Goal: Information Seeking & Learning: Check status

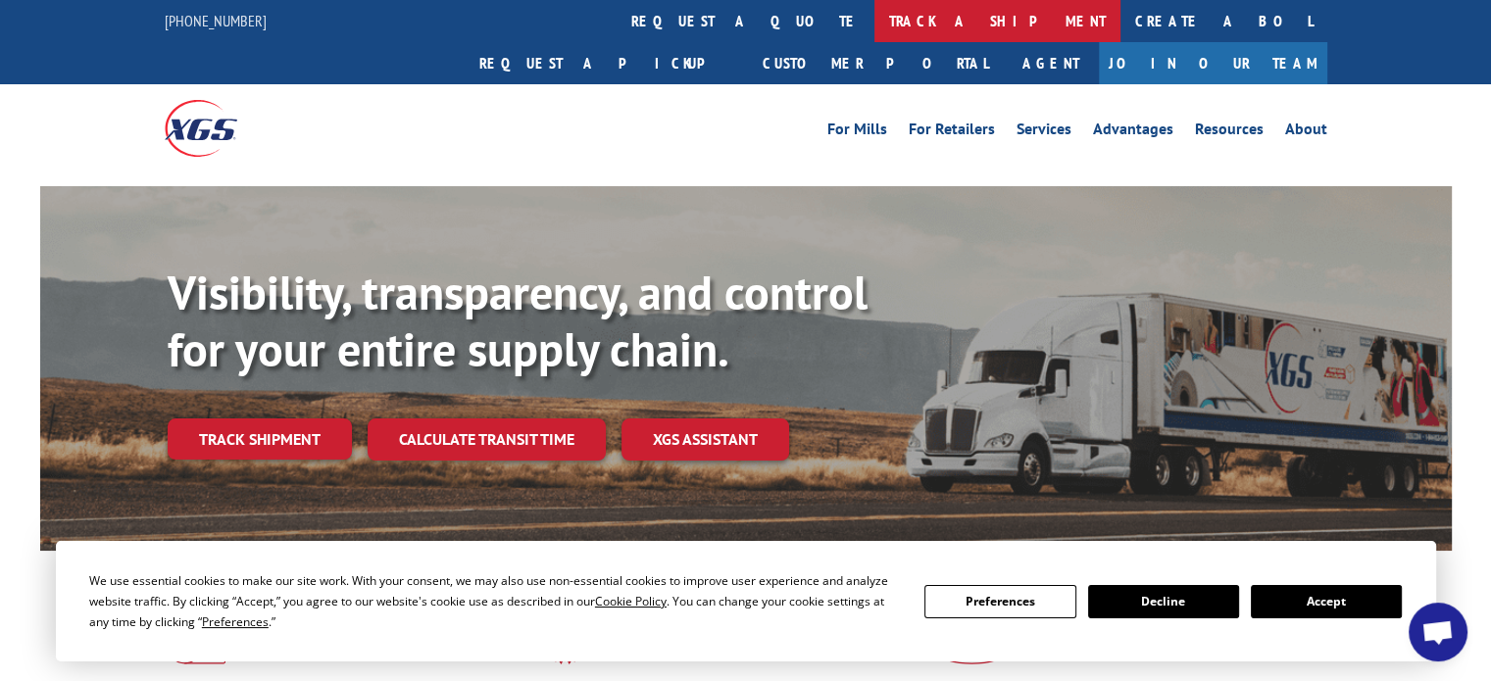
click at [874, 19] on link "track a shipment" at bounding box center [997, 21] width 246 height 42
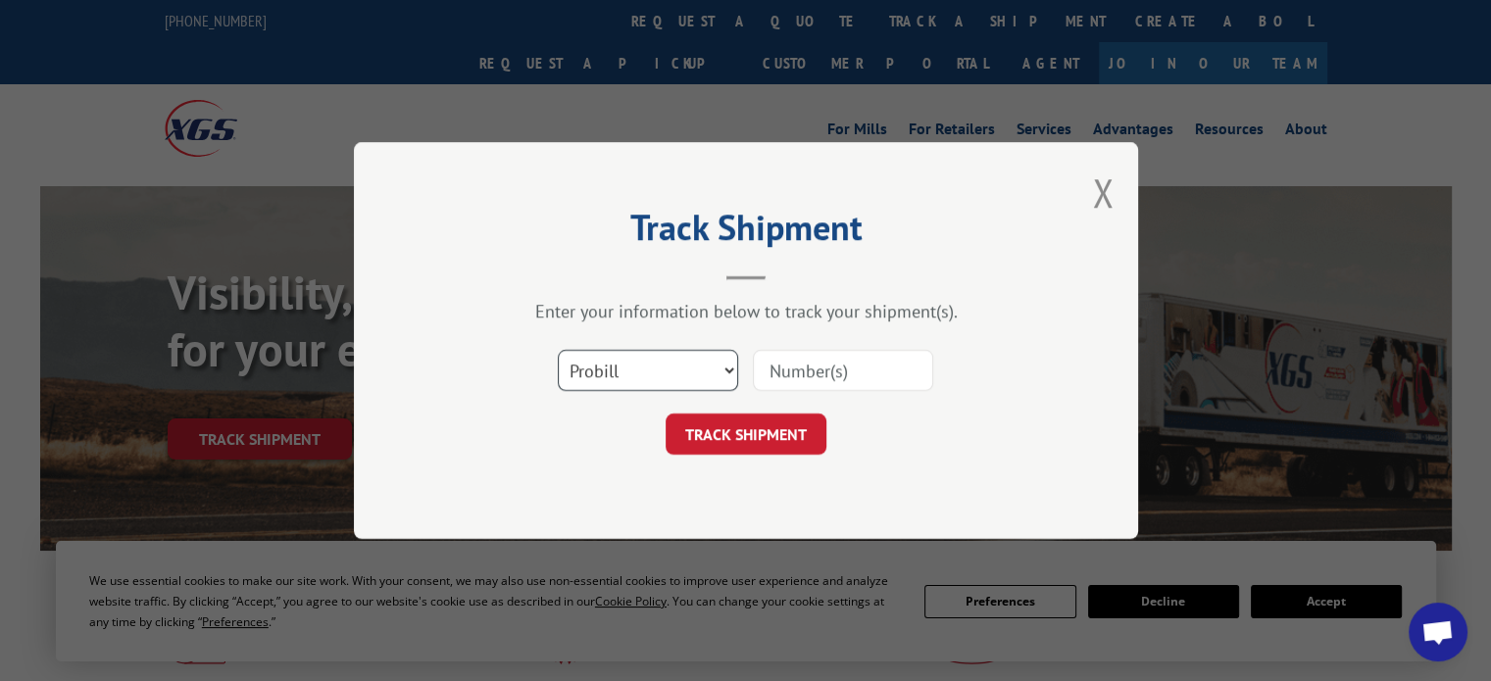
click at [737, 369] on select "Select category... Probill BOL PO" at bounding box center [648, 370] width 180 height 41
select select "bol"
click at [558, 350] on select "Select category... Probill BOL PO" at bounding box center [648, 370] width 180 height 41
click at [790, 370] on input at bounding box center [843, 370] width 180 height 41
paste input "6002891"
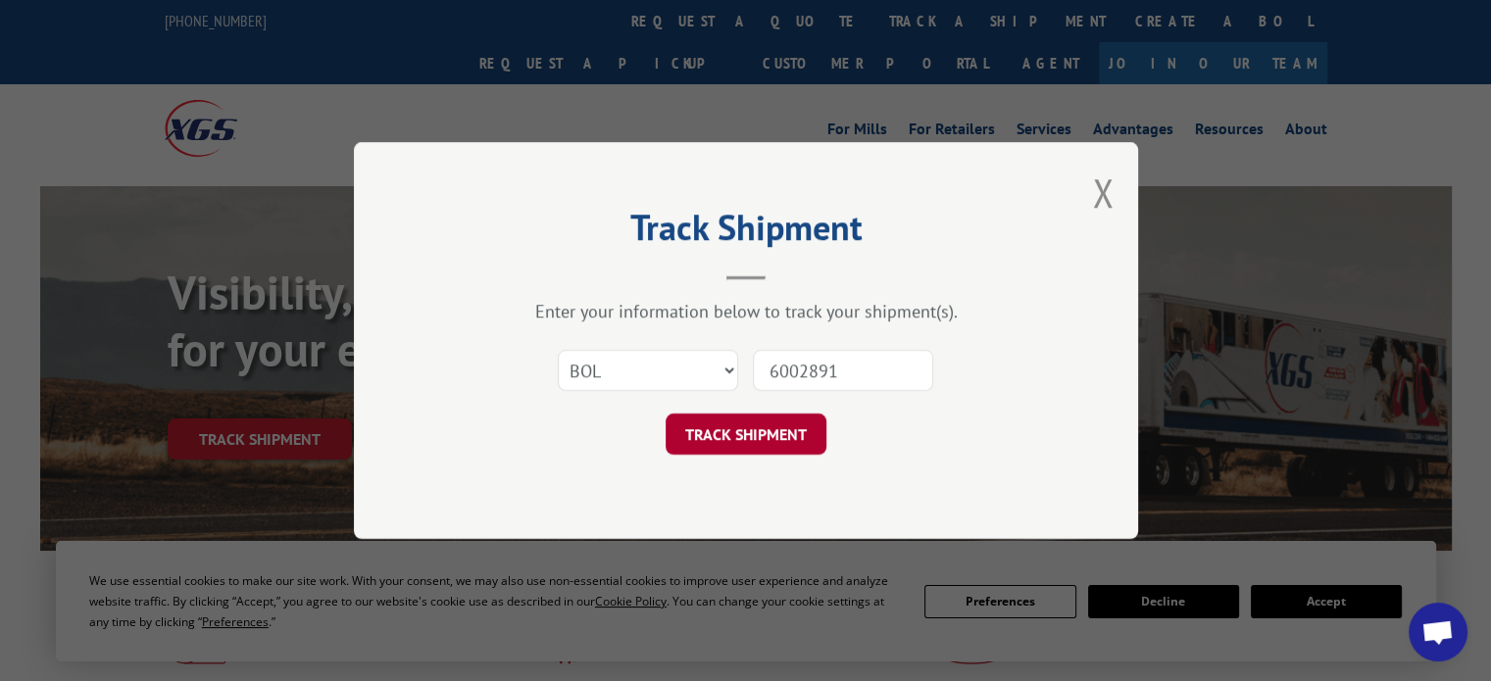
type input "6002891"
click at [769, 447] on button "TRACK SHIPMENT" at bounding box center [746, 434] width 161 height 41
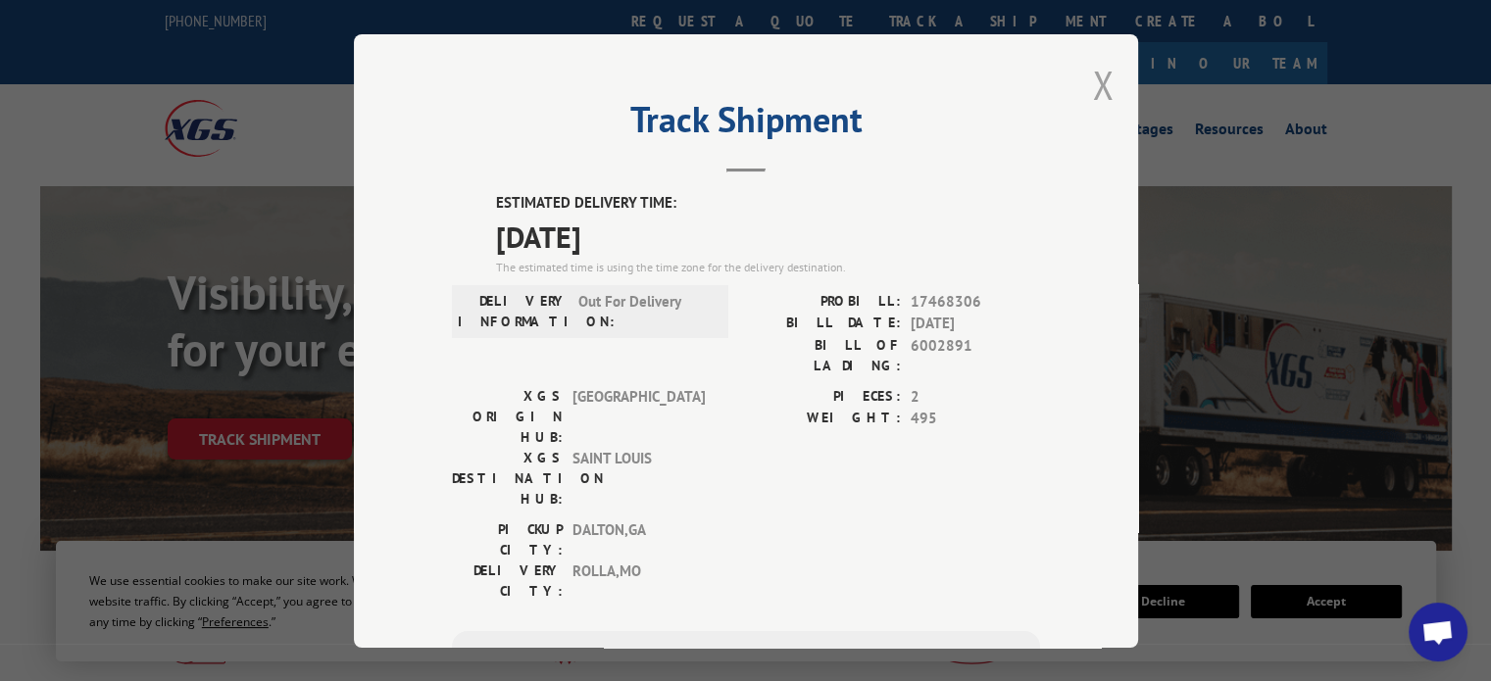
click at [1094, 87] on button "Close modal" at bounding box center [1103, 85] width 22 height 52
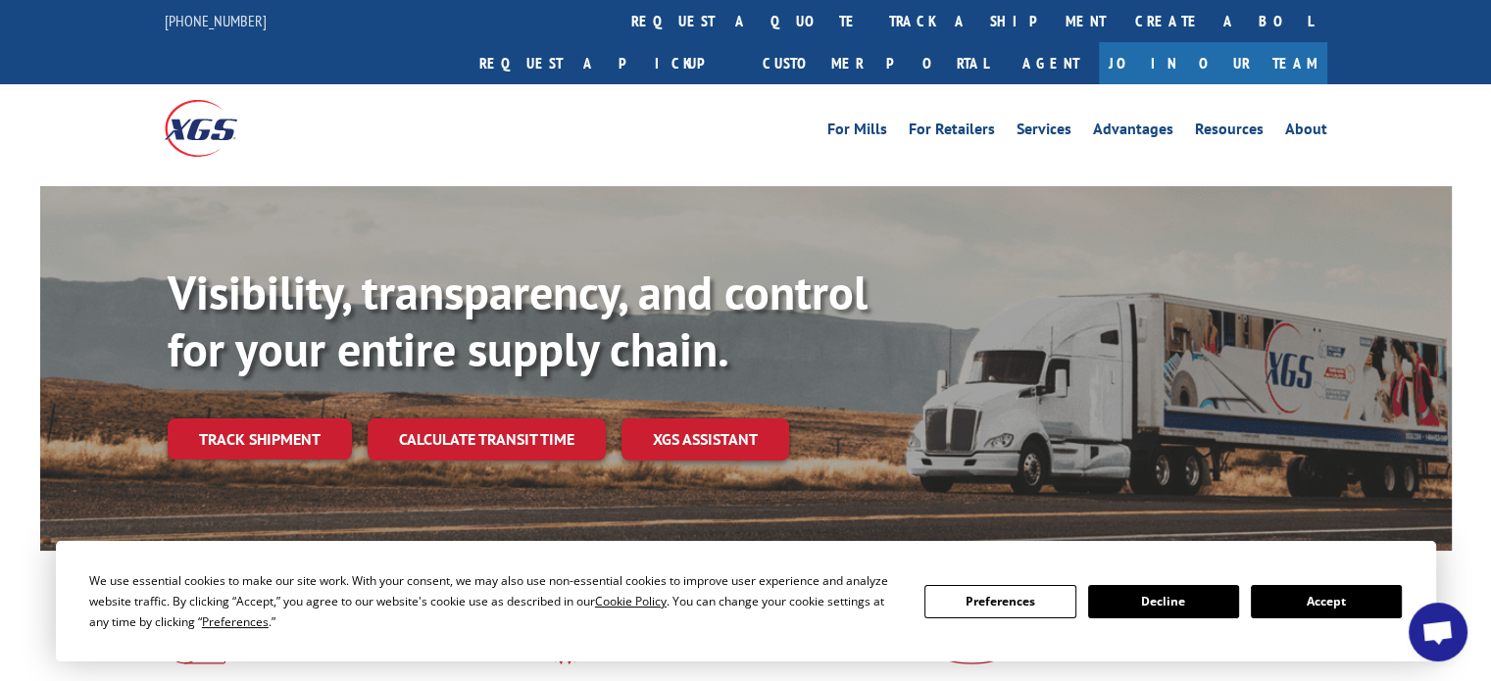
click at [1342, 596] on button "Accept" at bounding box center [1326, 601] width 151 height 33
